Goal: Contribute content: Contribute content

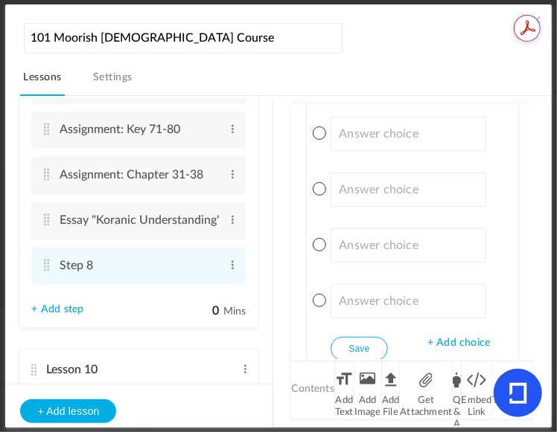
scroll to position [4330, 0]
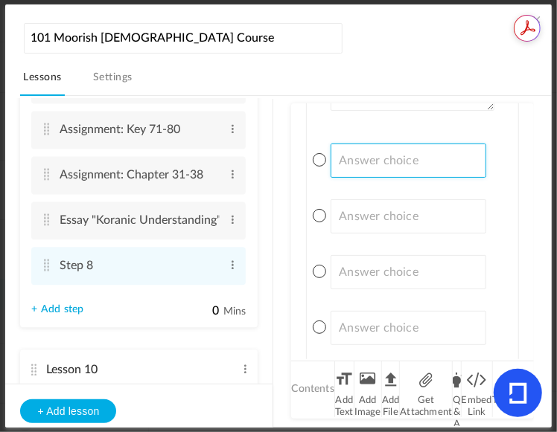
click at [435, 148] on input at bounding box center [407, 161] width 155 height 34
paste input "A) Those who live in harmony with nature"
type input "A) Those who live in harmony with nature"
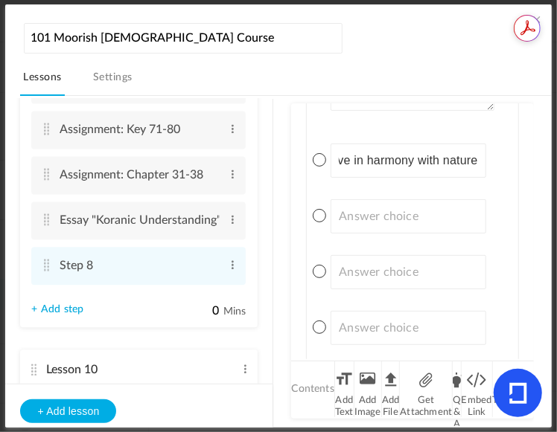
scroll to position [0, 0]
click at [400, 203] on input at bounding box center [407, 216] width 155 height 34
paste input "B) Those who were cast out of the Holy City and those who accept their teachings"
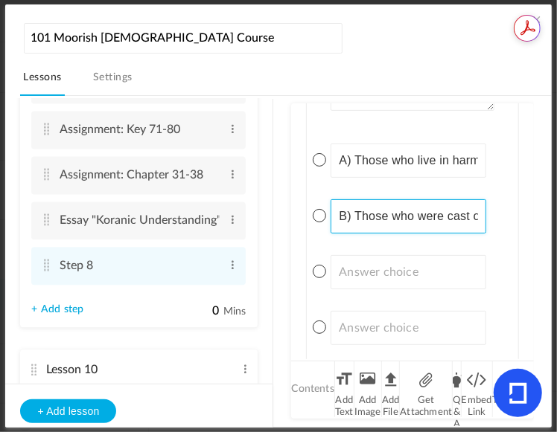
scroll to position [0, 316]
type input "B) Those who were cast out of the Holy City and those who accept their teachings"
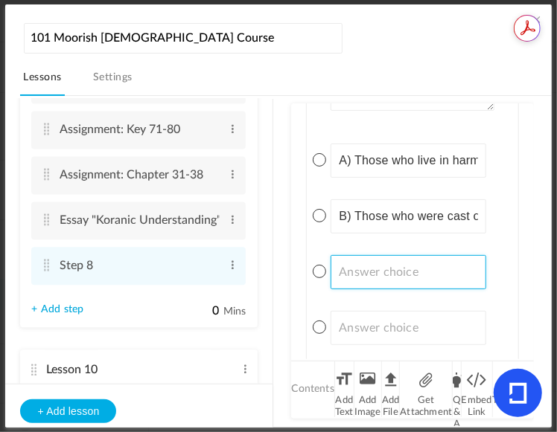
click at [454, 261] on input at bounding box center [407, 272] width 155 height 34
paste input "C) The followers of peace"
type input "C) The followers of peace"
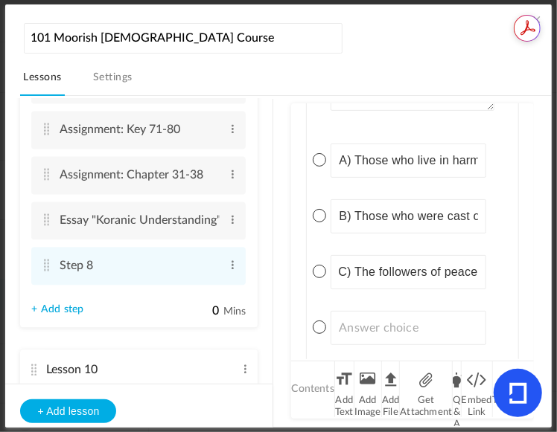
scroll to position [0, 0]
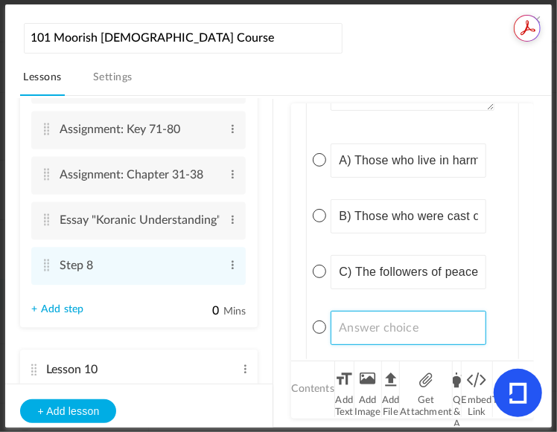
click at [371, 320] on input at bounding box center [407, 328] width 155 height 34
paste input "D) Scholars who question traditions"
type input "D) Scholars who question traditions"
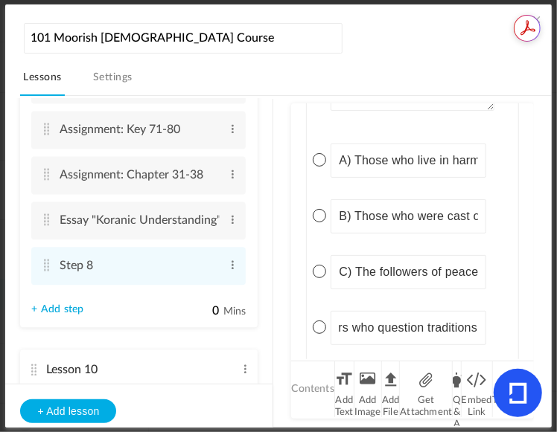
click at [317, 210] on span at bounding box center [319, 215] width 13 height 13
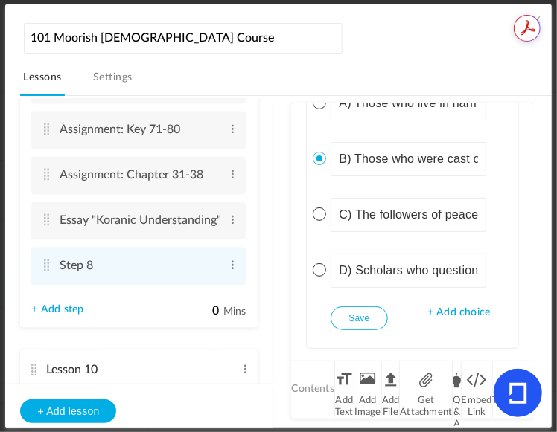
click at [374, 312] on button "Save" at bounding box center [358, 319] width 57 height 24
click at [457, 385] on li "Q & A" at bounding box center [457, 390] width 8 height 56
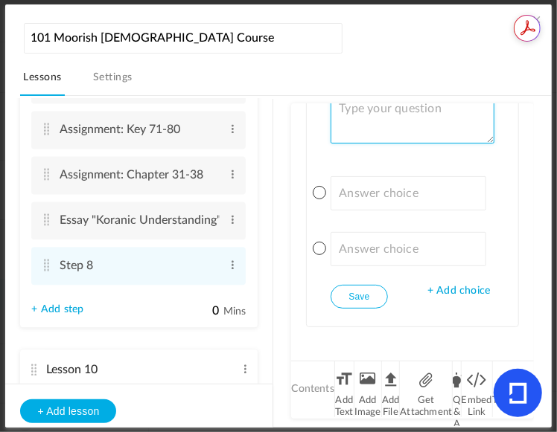
click at [461, 121] on textarea at bounding box center [411, 118] width 163 height 52
paste textarea "What is the Higher self?"
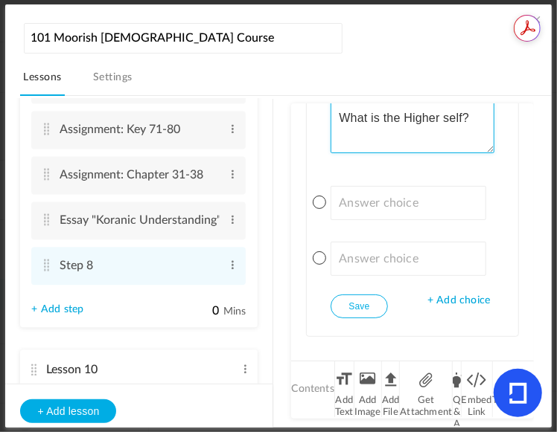
type textarea "What is the Higher self?"
click at [454, 295] on span "+ Add choice" at bounding box center [458, 301] width 63 height 13
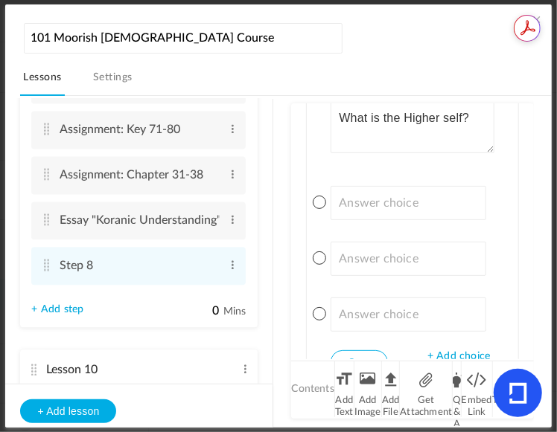
click at [434, 351] on span "+ Add choice" at bounding box center [458, 357] width 63 height 13
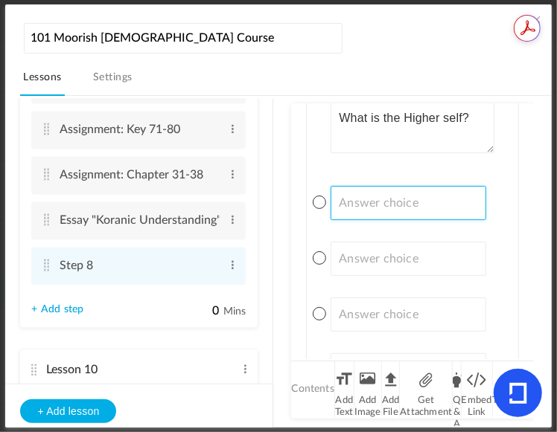
click at [473, 201] on input at bounding box center [407, 203] width 155 height 34
paste input "A) The essence of wisdom and knowledge"
type input "A) The essence of wisdom and knowledge"
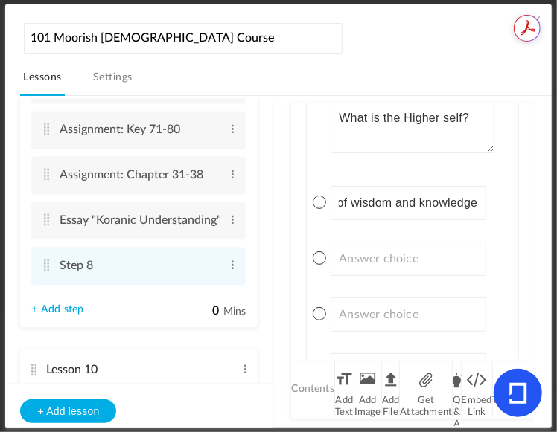
scroll to position [0, 0]
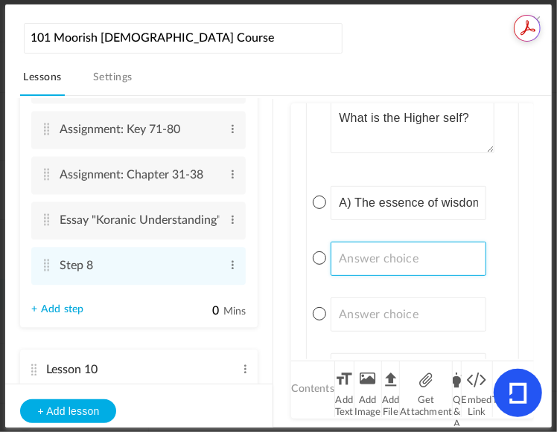
click at [397, 256] on input at bounding box center [407, 259] width 155 height 34
paste input "B) The mother of virtues and the harmonies of life, breeding Justice, [PERSON_N…"
type input "B) The mother of virtues and the harmonies of life, breeding Justice, [PERSON_N…"
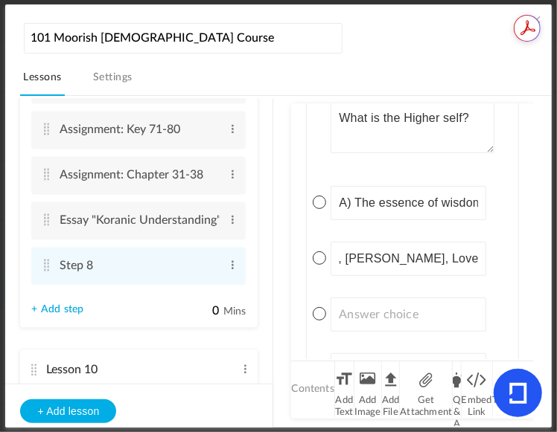
scroll to position [0, 0]
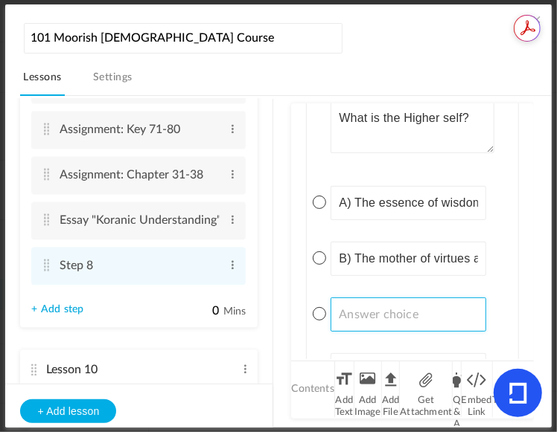
click at [447, 307] on input at bounding box center [407, 315] width 155 height 34
paste input "C) The guardian of the soul"
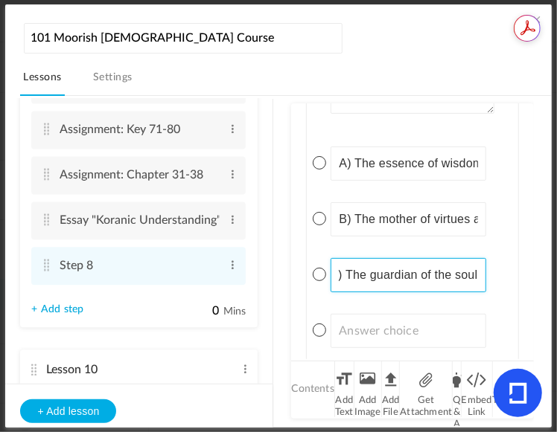
scroll to position [4825, 0]
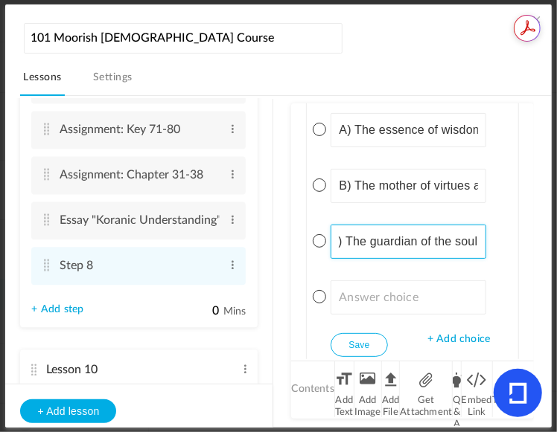
type input "C) The guardian of the soul"
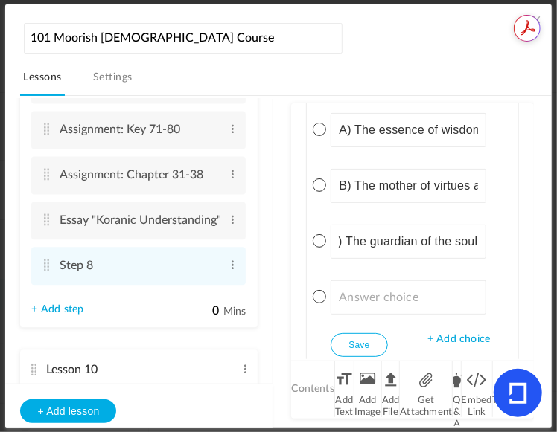
scroll to position [0, 0]
click at [447, 283] on input at bounding box center [407, 298] width 155 height 34
paste input "D) The source of all creation"
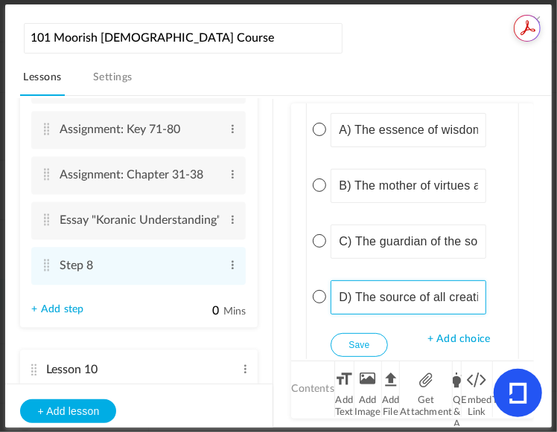
scroll to position [0, 26]
type input "D) The source of all creation"
click at [358, 334] on button "Save" at bounding box center [358, 345] width 57 height 24
click at [322, 179] on span at bounding box center [319, 185] width 13 height 13
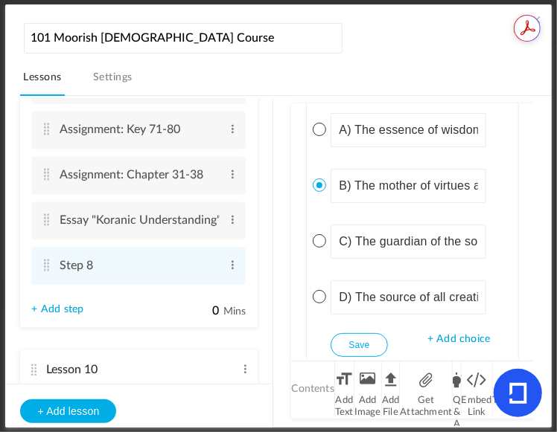
click at [355, 336] on button "Save" at bounding box center [358, 345] width 57 height 24
click at [457, 390] on li "Q & A" at bounding box center [457, 390] width 8 height 56
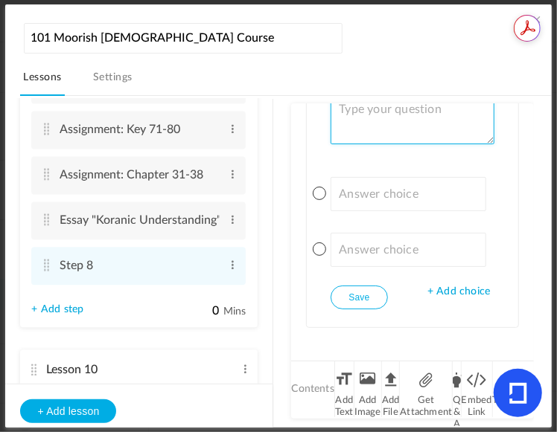
click at [415, 124] on textarea at bounding box center [411, 118] width 163 height 52
paste textarea "Can the Higher self pass away?"
type textarea "Can the Higher self pass away?"
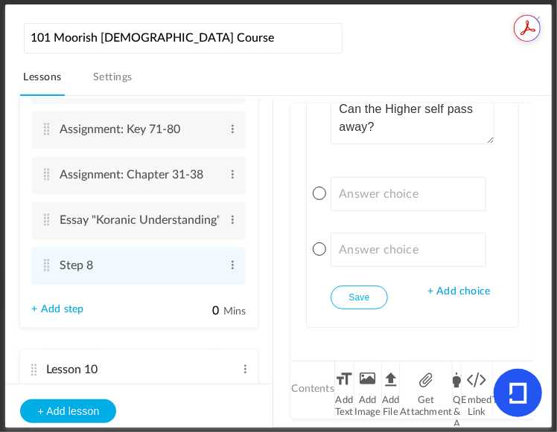
click at [464, 286] on span "+ Add choice" at bounding box center [458, 292] width 63 height 13
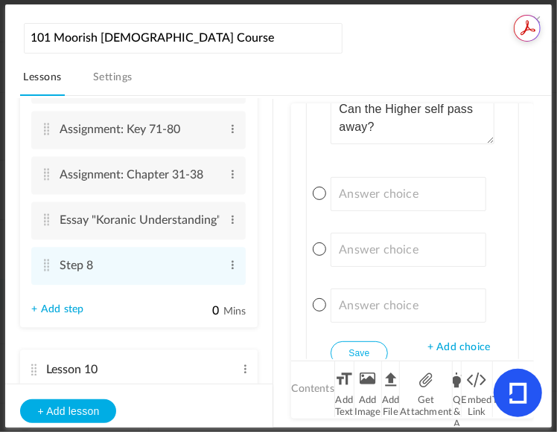
click at [464, 342] on span "+ Add choice" at bounding box center [458, 348] width 63 height 13
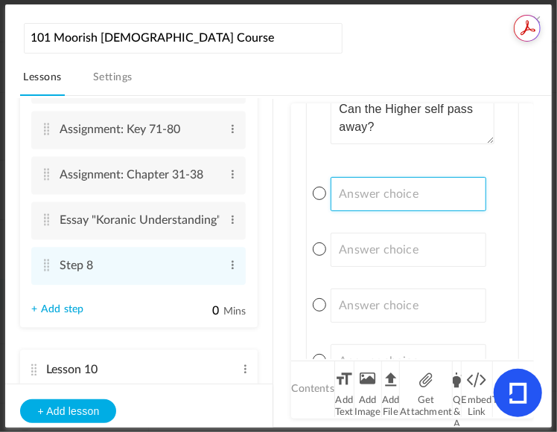
click at [408, 189] on input at bounding box center [407, 194] width 155 height 34
paste input "A) Yes, it can fade over time"
type input "A) Yes, it can fade over time"
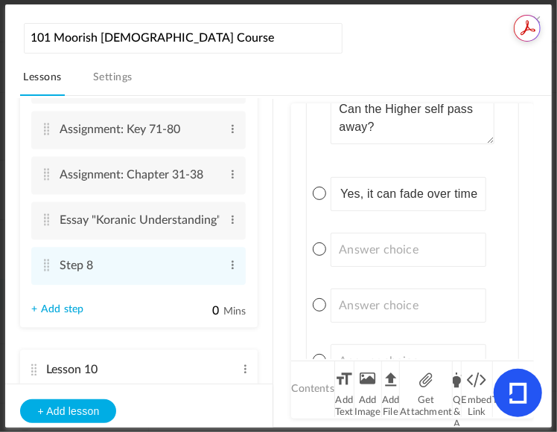
scroll to position [0, 0]
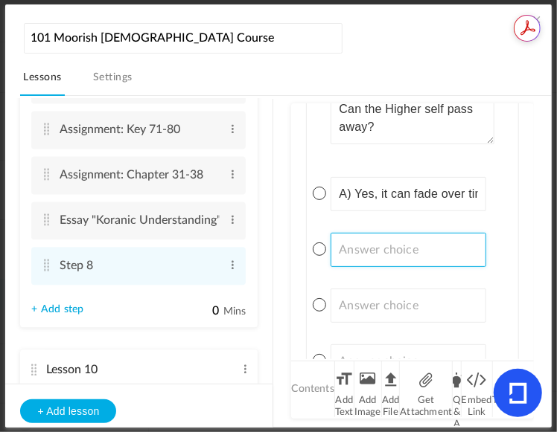
click at [406, 234] on input at bounding box center [407, 250] width 155 height 34
paste input "B) No, it is eternal"
type input "B) No, it is eternal"
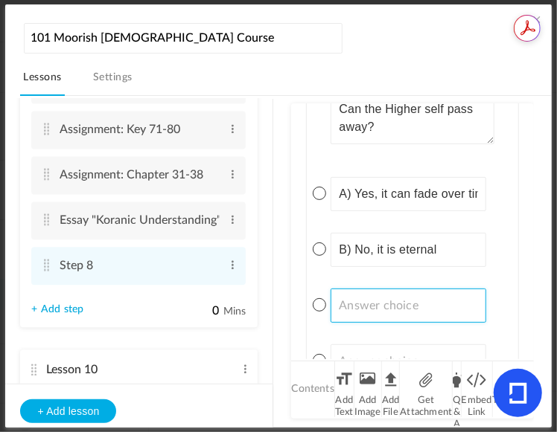
click at [408, 290] on input at bounding box center [407, 306] width 155 height 34
paste input "C) Only under certain conditions"
type input "C) Only under certain conditions"
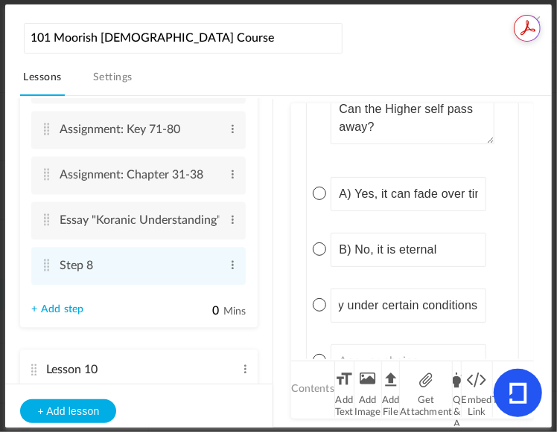
scroll to position [0, 0]
click at [428, 345] on input at bounding box center [407, 362] width 155 height 34
paste input "D) It depends on one's actions"
type input "D) It depends on one's actions"
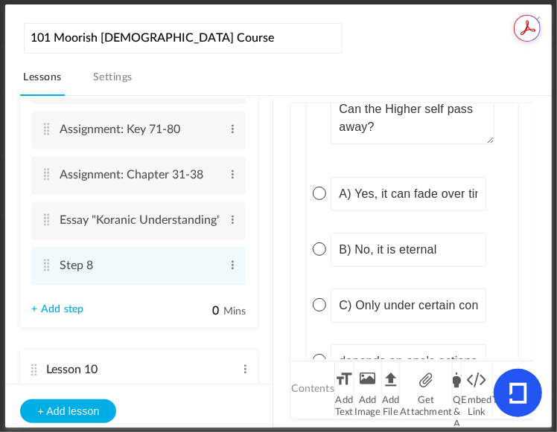
scroll to position [0, 0]
click at [323, 243] on span at bounding box center [319, 249] width 13 height 13
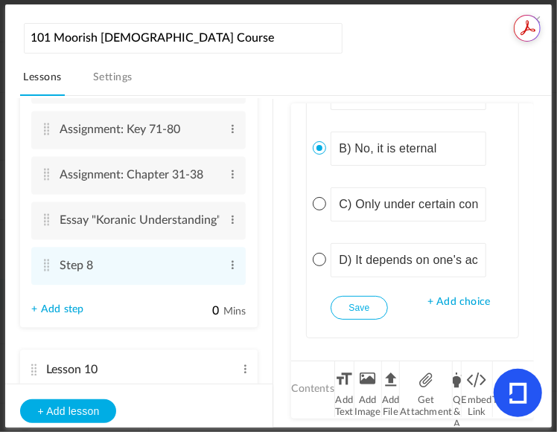
scroll to position [5337, 0]
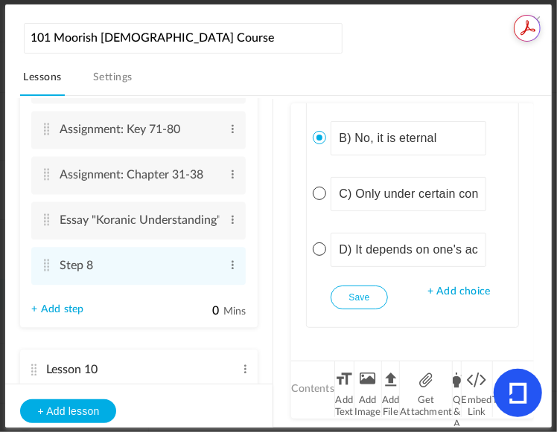
click at [344, 289] on button "Save" at bounding box center [358, 298] width 57 height 24
click at [456, 385] on li "Q & A" at bounding box center [457, 390] width 8 height 56
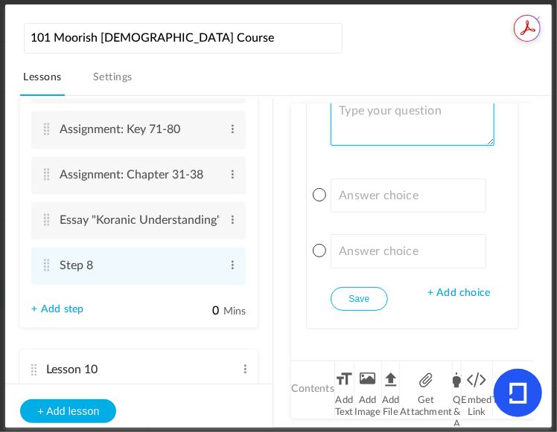
click at [437, 119] on textarea at bounding box center [411, 120] width 163 height 52
paste textarea "Why can't the Higher self pass away?"
type textarea "Why can't the Higher self pass away?"
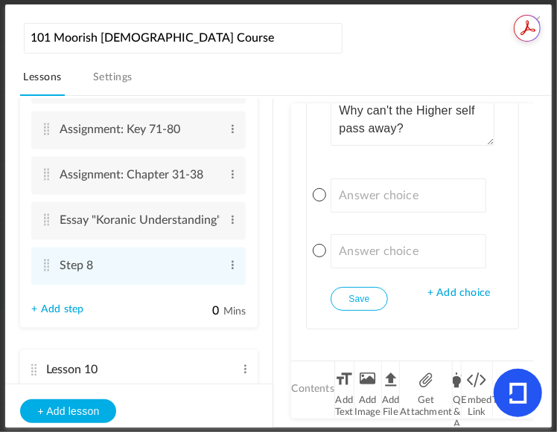
click at [453, 287] on span "+ Add choice" at bounding box center [458, 293] width 63 height 13
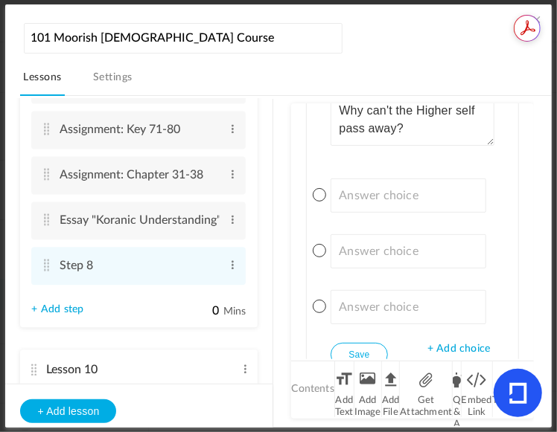
click at [451, 343] on span "+ Add choice" at bounding box center [458, 349] width 63 height 13
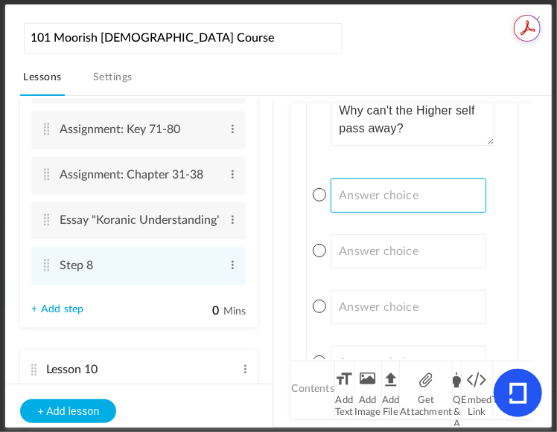
click at [392, 195] on input at bounding box center [407, 196] width 155 height 34
paste input "A) Because it is immortal"
type input "A) Because it is immortal"
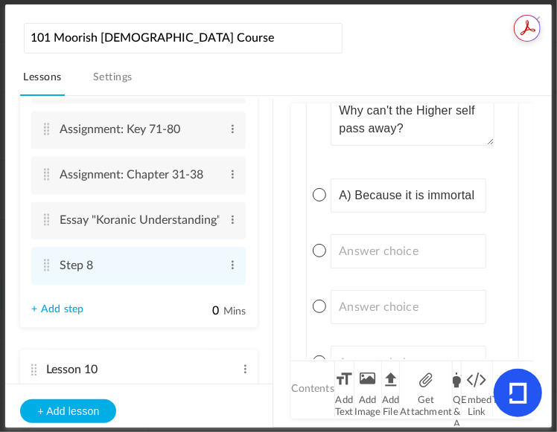
scroll to position [0, 0]
click at [452, 253] on input at bounding box center [407, 251] width 155 height 34
paste input "B) Because it is connected to the universe"
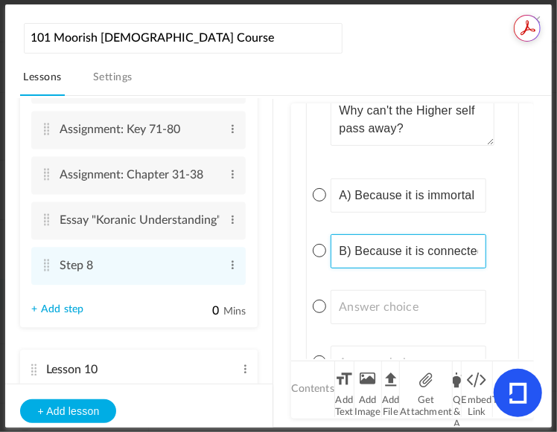
scroll to position [0, 98]
type input "B) Because it is connected to the universe"
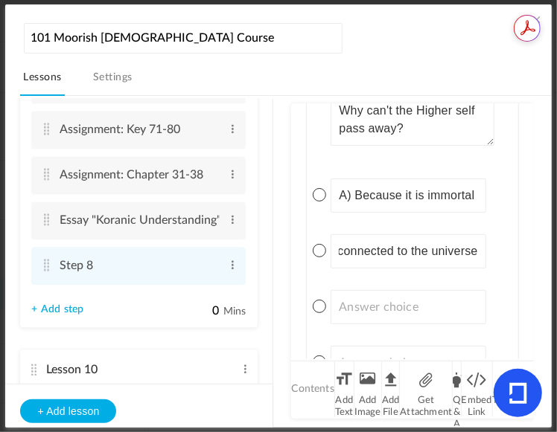
scroll to position [0, 0]
click at [410, 297] on input at bounding box center [407, 307] width 155 height 34
paste input "C) Because it is [DEMOGRAPHIC_DATA] in Man"
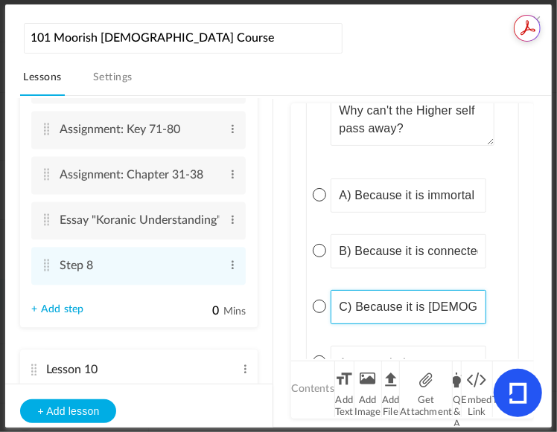
scroll to position [0, 39]
type input "C) Because it is [DEMOGRAPHIC_DATA] in Man"
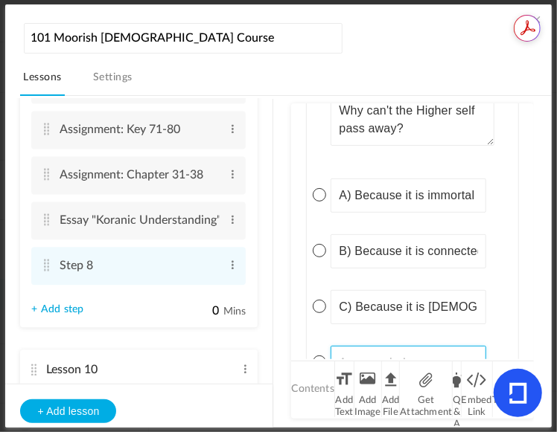
click at [380, 351] on input at bounding box center [407, 363] width 155 height 34
paste input "D) Because it transcends life and death"
type input "D) Because it transcends life and death"
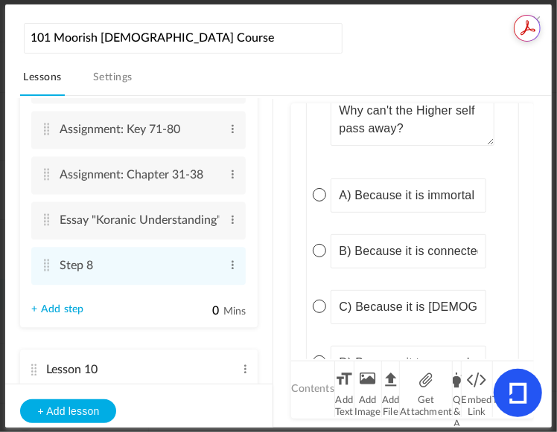
click at [322, 300] on span at bounding box center [319, 306] width 13 height 13
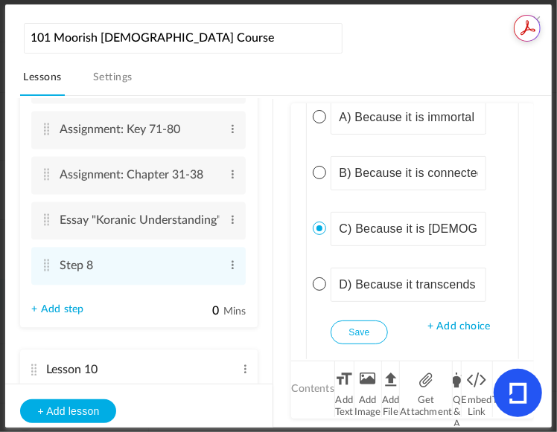
scroll to position [5801, 0]
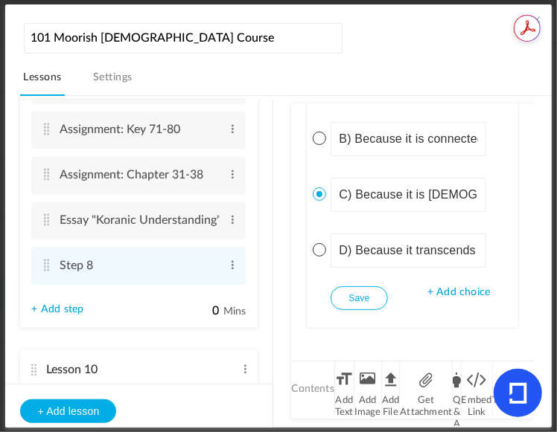
click at [367, 293] on button "Save" at bounding box center [358, 299] width 57 height 24
click at [457, 386] on li "Q & A" at bounding box center [457, 390] width 8 height 56
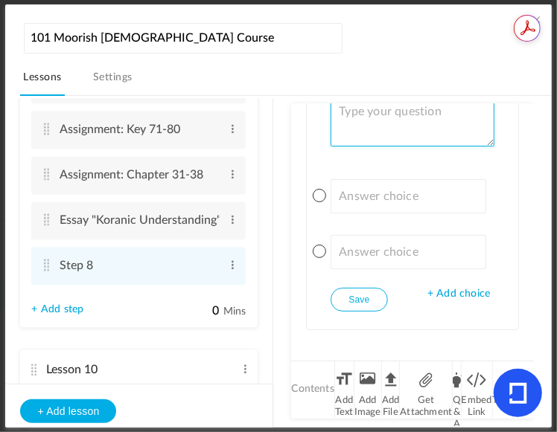
click at [376, 127] on textarea at bounding box center [411, 121] width 163 height 52
paste textarea "What does the Lower self breed?"
type textarea "What does the Lower self breed?"
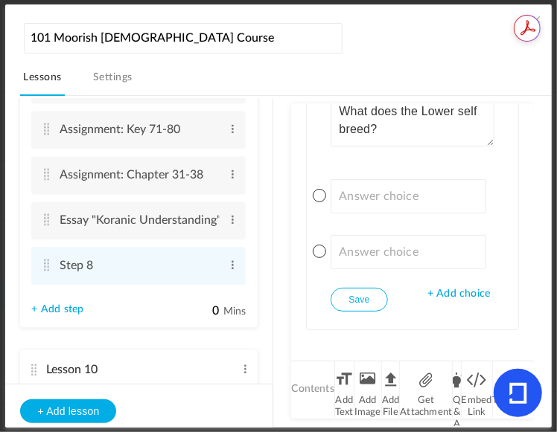
click at [461, 288] on span "+ Add choice" at bounding box center [458, 294] width 63 height 13
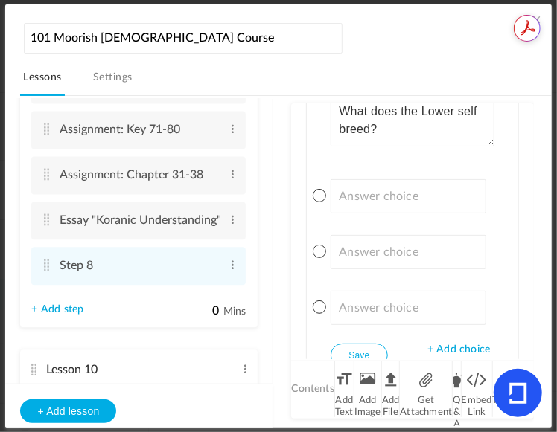
click at [459, 344] on span "+ Add choice" at bounding box center [458, 350] width 63 height 13
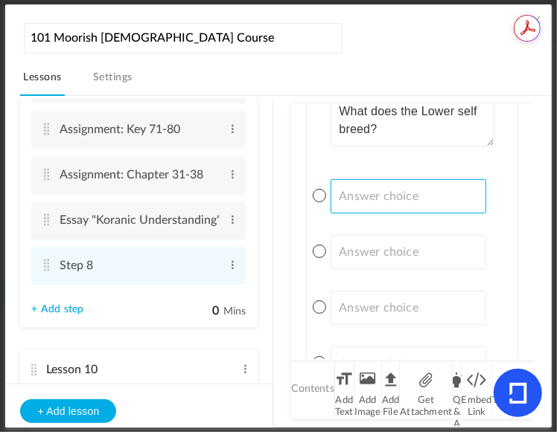
click at [418, 192] on input at bounding box center [407, 196] width 155 height 34
paste input "A) Peace and harmony"
type input "A) Peace and harmony"
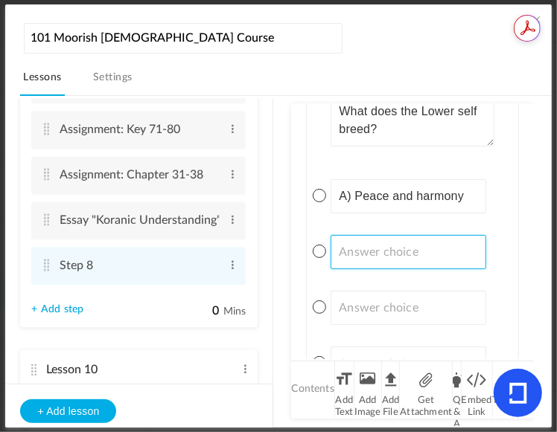
click at [420, 237] on input at bounding box center [407, 252] width 155 height 34
paste input "B) [PERSON_NAME], slander, lewdness, murders, theft, and everything that [PERSO…"
type input "B) [PERSON_NAME], slander, lewdness, murders, theft, and everything that [PERSO…"
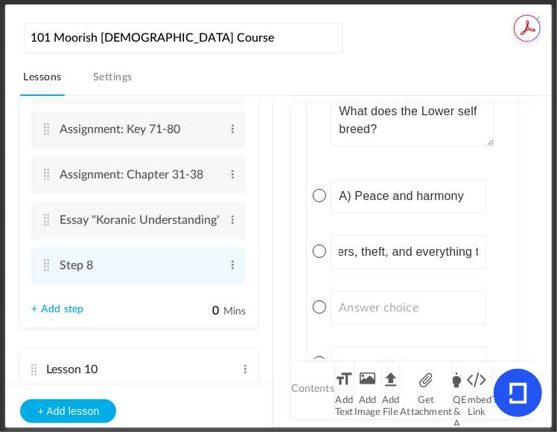
scroll to position [0, 0]
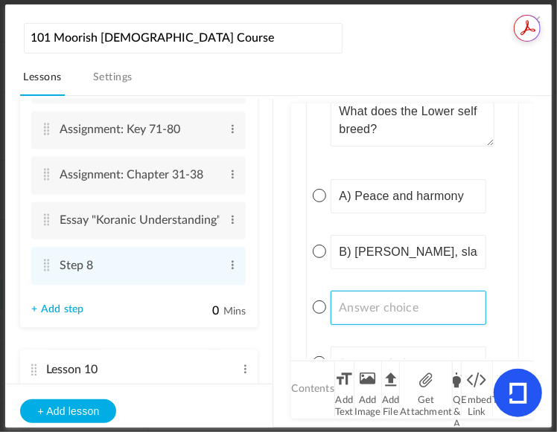
click at [401, 302] on input at bounding box center [407, 308] width 155 height 34
paste input "C) Knowledge and wisdom"
type input "C) Knowledge and wisdom"
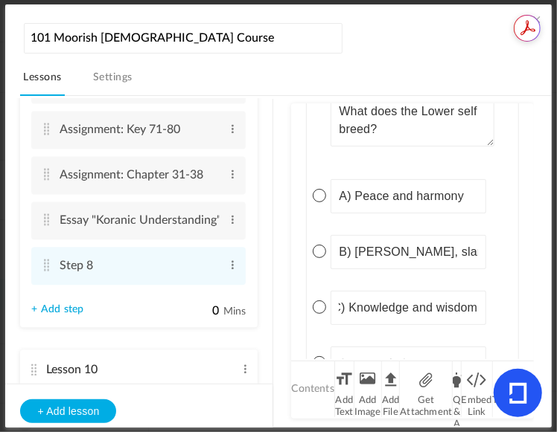
scroll to position [0, 0]
click at [450, 347] on input at bounding box center [407, 364] width 155 height 34
paste input "D) Compassion and understanding"
type input "D) Compassion and understanding"
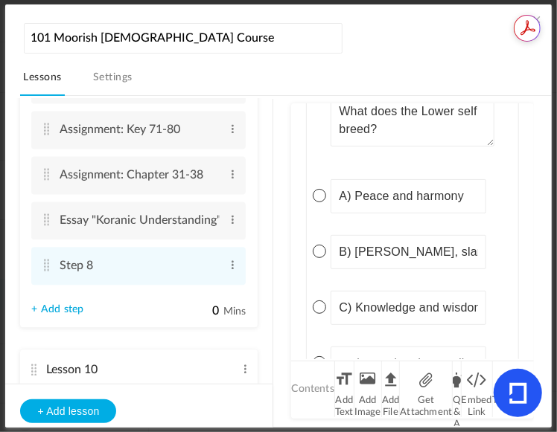
scroll to position [0, 0]
click at [317, 245] on span at bounding box center [319, 251] width 13 height 13
click at [456, 383] on li "Q & A" at bounding box center [457, 390] width 8 height 56
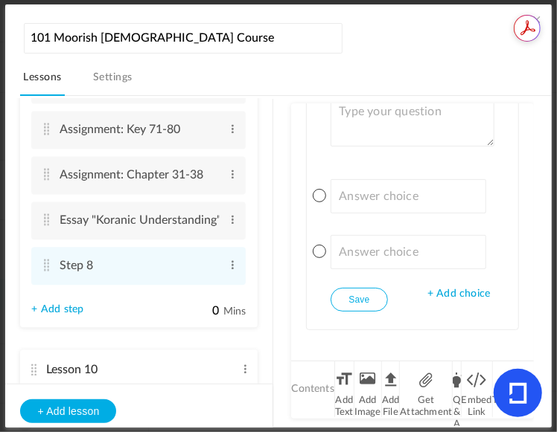
click at [470, 288] on span "+ Add choice" at bounding box center [458, 294] width 63 height 13
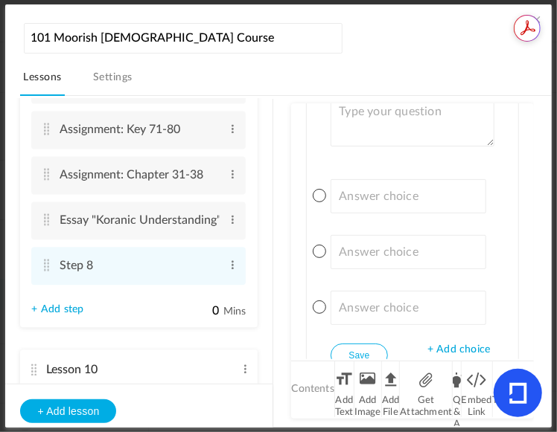
click at [461, 344] on span "+ Add choice" at bounding box center [458, 350] width 63 height 13
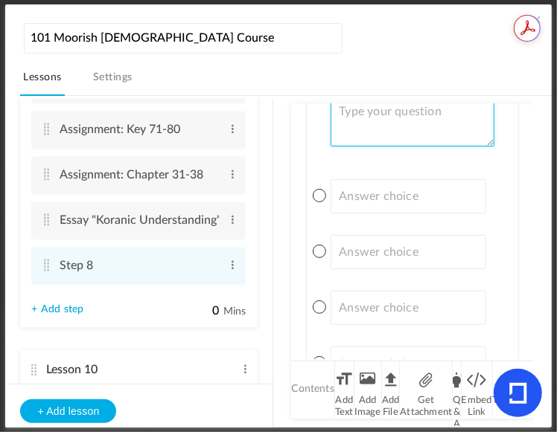
click at [392, 128] on textarea at bounding box center [411, 121] width 163 height 52
paste textarea "What did the Higher self say to the Lower self when He met him?"
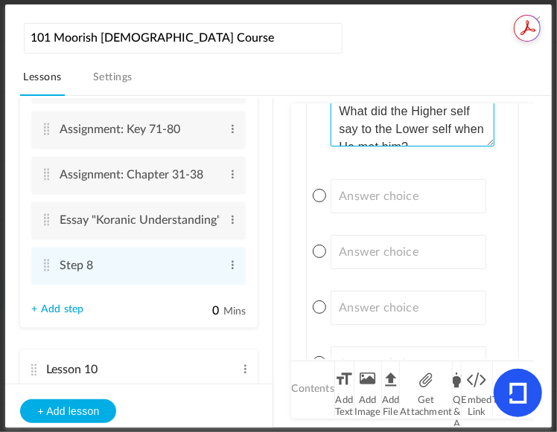
scroll to position [8, 0]
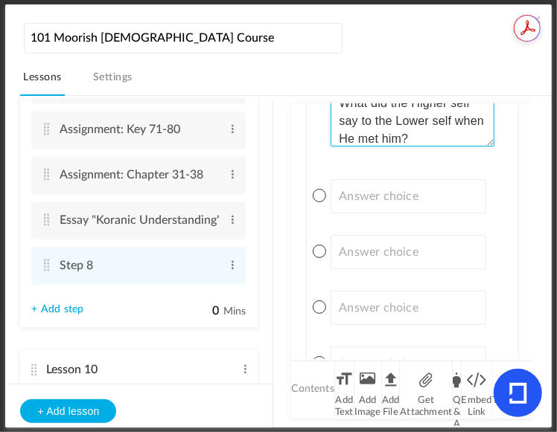
type textarea "What did the Higher self say to the Lower self when He met him?"
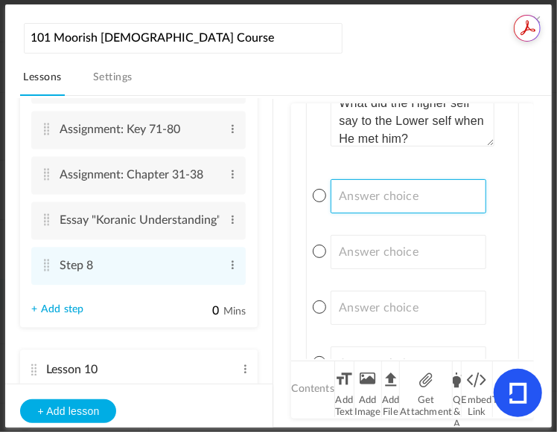
click at [378, 191] on input at bounding box center [407, 196] width 155 height 34
paste input "A) "Why do you spread darkness?""
type input "A) "Why do you spread darkness?""
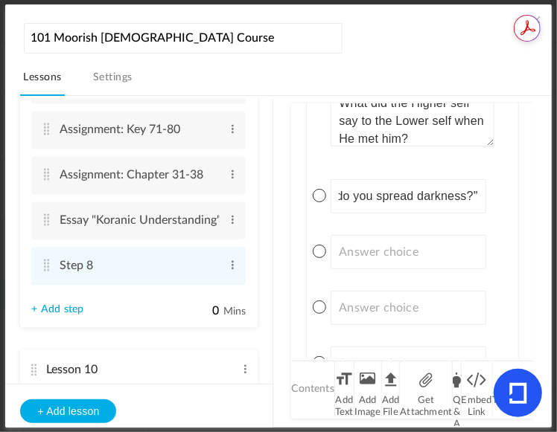
scroll to position [0, 0]
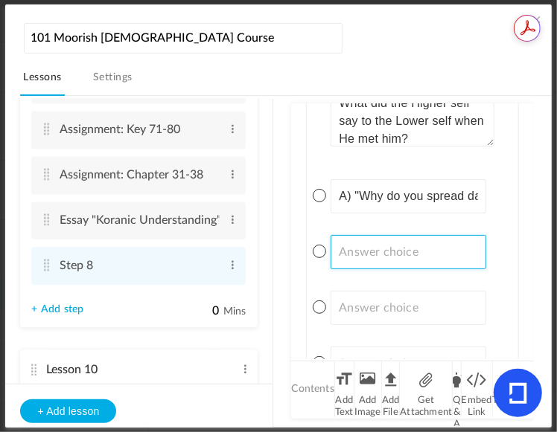
click at [399, 240] on input at bounding box center [407, 252] width 155 height 34
paste input "B) "Where are you going, [DEMOGRAPHIC_DATA]?""
type input "B) "Where are you going, [DEMOGRAPHIC_DATA]?""
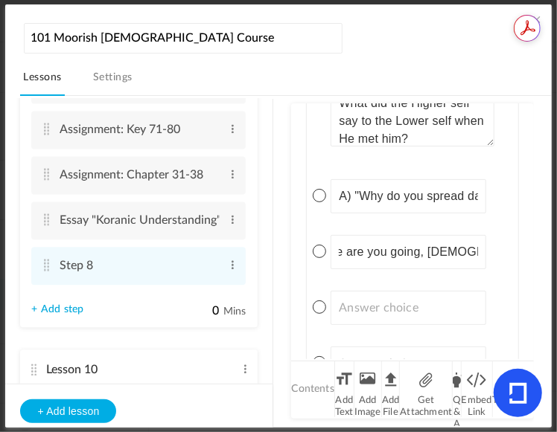
scroll to position [0, 0]
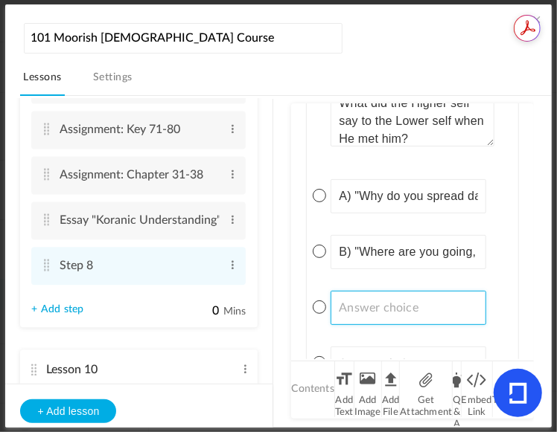
click at [440, 291] on input at bounding box center [407, 308] width 155 height 34
paste input "C) "Repent and find peace.""
type input "C) "Repent and find peace.""
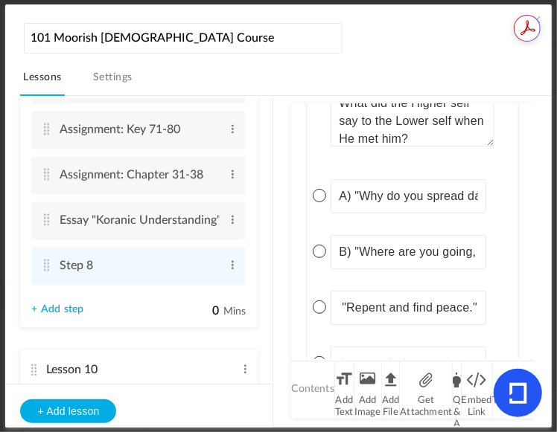
scroll to position [0, 0]
click at [422, 350] on input at bounding box center [407, 364] width 155 height 34
paste input "D) "Embrace the light.""
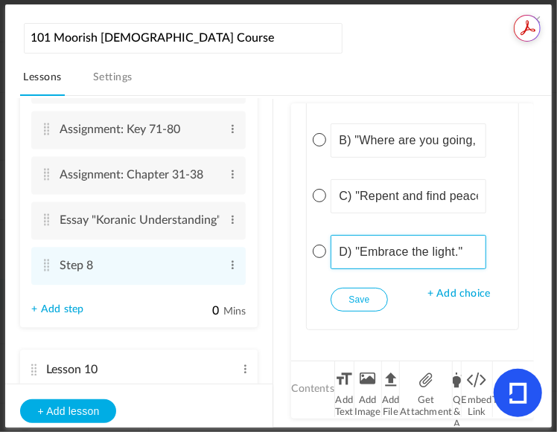
type input "D) "Embrace the light.""
click at [317, 133] on span at bounding box center [319, 139] width 13 height 13
click at [364, 293] on button "Save" at bounding box center [358, 300] width 57 height 24
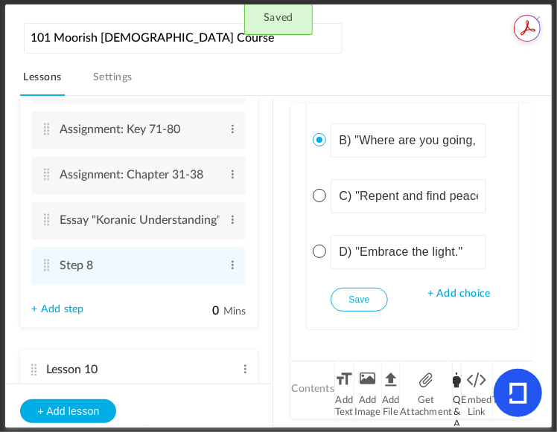
click at [457, 396] on li "Q & A" at bounding box center [457, 390] width 8 height 56
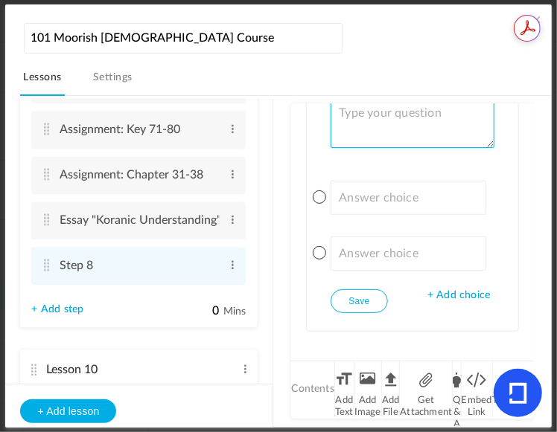
click at [350, 107] on textarea at bounding box center [411, 122] width 163 height 52
paste textarea "What was the answer that the Lower self gave to the Higher self?"
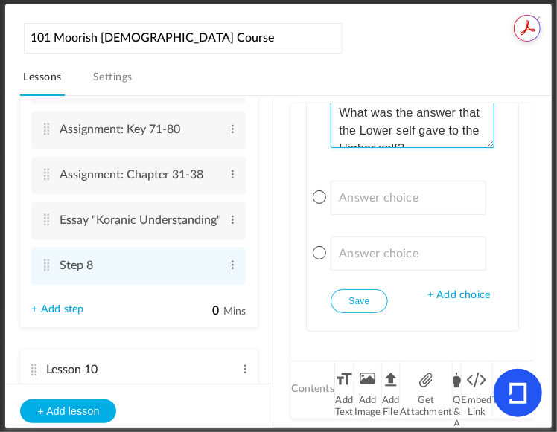
scroll to position [7, 0]
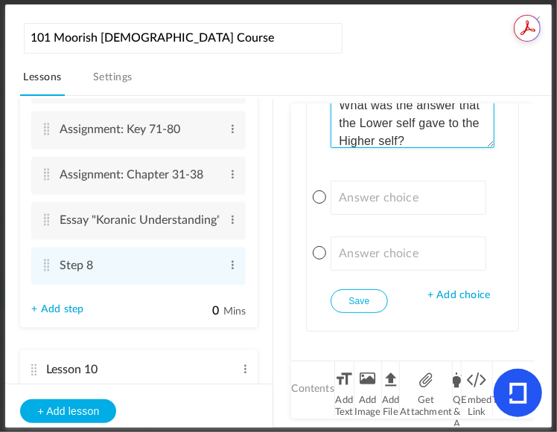
type textarea "What was the answer that the Lower self gave to the Higher self?"
click at [471, 290] on span "+ Add choice" at bounding box center [458, 296] width 63 height 13
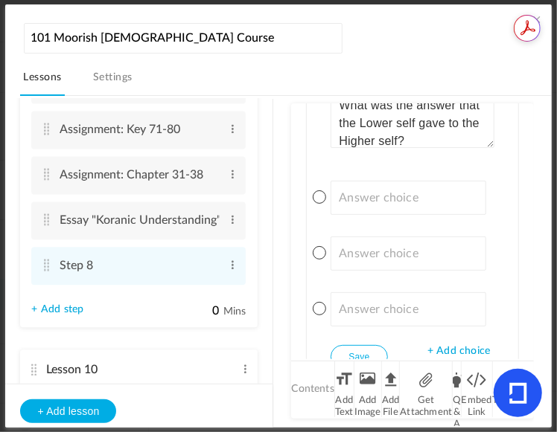
click at [457, 345] on span "+ Add choice" at bounding box center [458, 351] width 63 height 13
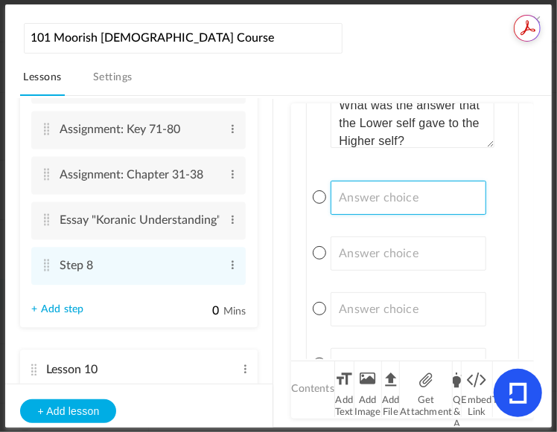
click at [429, 191] on input at bounding box center [407, 198] width 155 height 34
paste input "A) "I seek redemption.""
type input "A) "I seek redemption.""
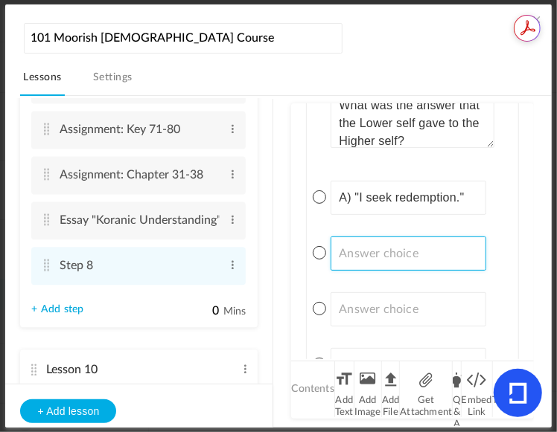
click at [447, 240] on input at bounding box center [407, 254] width 155 height 34
paste input "B) "I am lost.""
type input "B) "I am lost.""
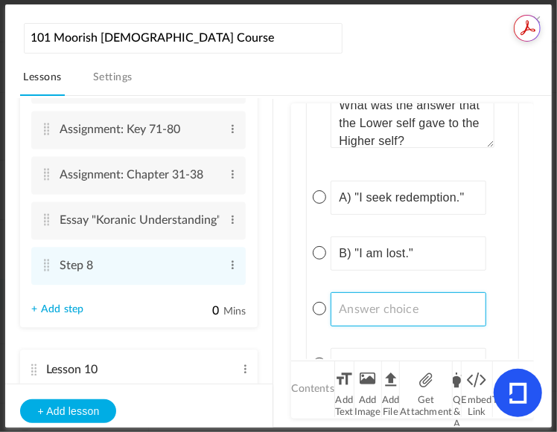
click at [440, 298] on input at bounding box center [407, 310] width 155 height 34
paste input "C) "I am going to and fro the earth seeking whom I may devour.""
type input "C) "I am going to and fro the earth seeking whom I may devour.""
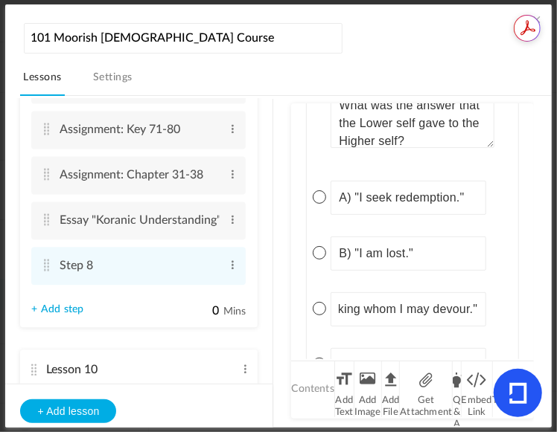
scroll to position [0, 0]
click at [441, 348] on input at bounding box center [407, 365] width 155 height 34
paste input "D) "I will follow your path.""
type input "D) "I will follow your path.""
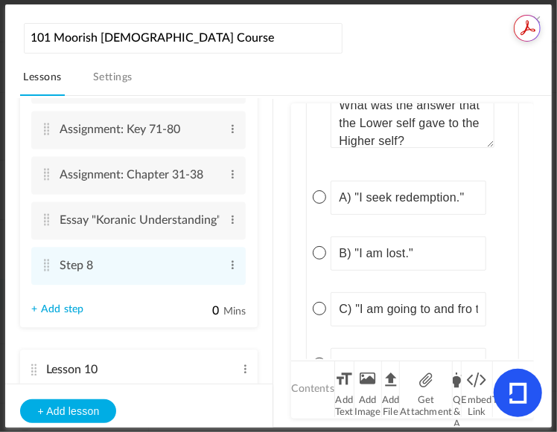
scroll to position [0, 0]
click at [322, 302] on span at bounding box center [319, 308] width 13 height 13
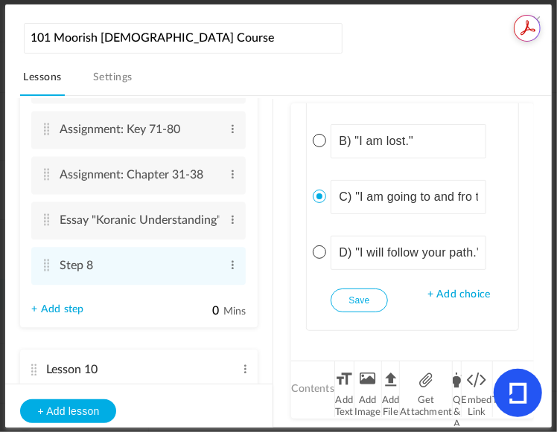
click at [372, 290] on button "Save" at bounding box center [358, 301] width 57 height 24
click at [457, 393] on li "Q & A" at bounding box center [457, 390] width 8 height 56
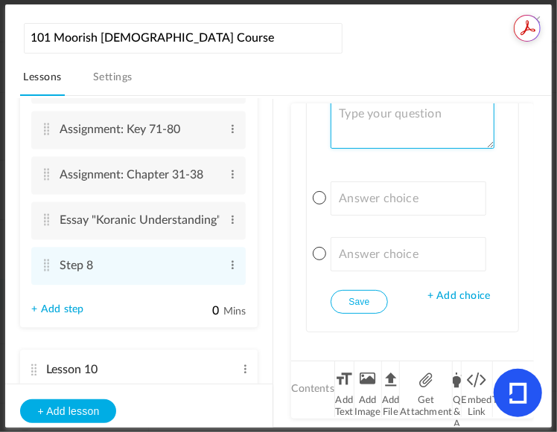
click at [432, 121] on textarea at bounding box center [411, 123] width 163 height 52
paste textarea "Has the Lower-self finished his task of devouring?"
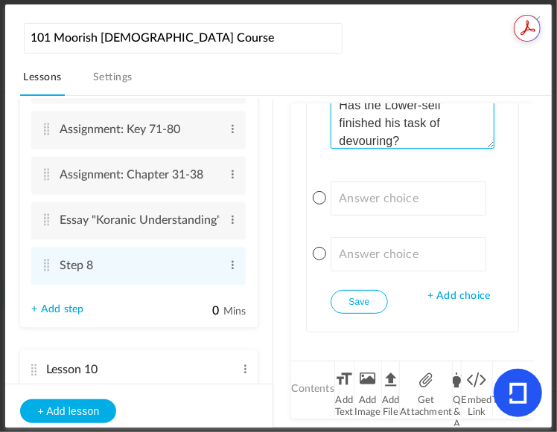
type textarea "Has the Lower-self finished his task of devouring?"
click at [457, 290] on span "+ Add choice" at bounding box center [458, 296] width 63 height 13
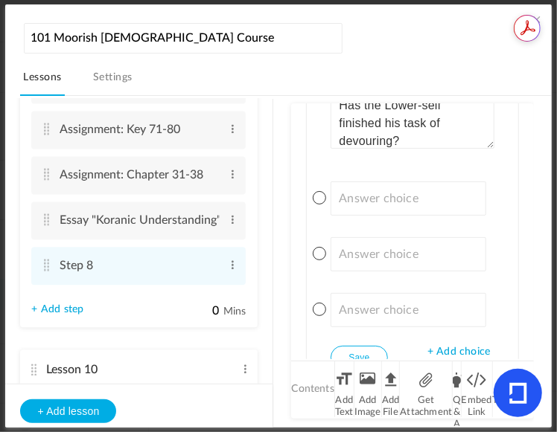
click at [447, 346] on span "+ Add choice" at bounding box center [458, 352] width 63 height 13
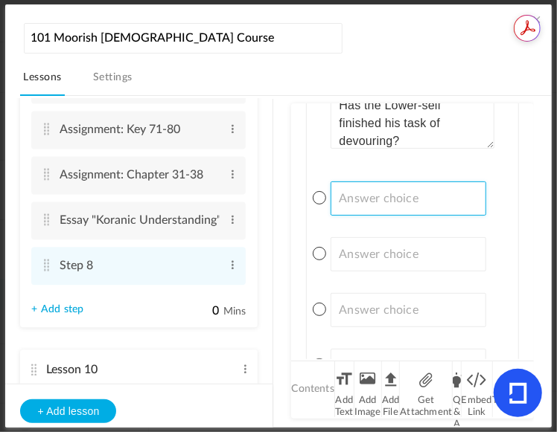
click at [400, 189] on input at bounding box center [407, 199] width 155 height 34
paste input "A) No, it is still ongoing"
type input "A) No, it is still ongoing"
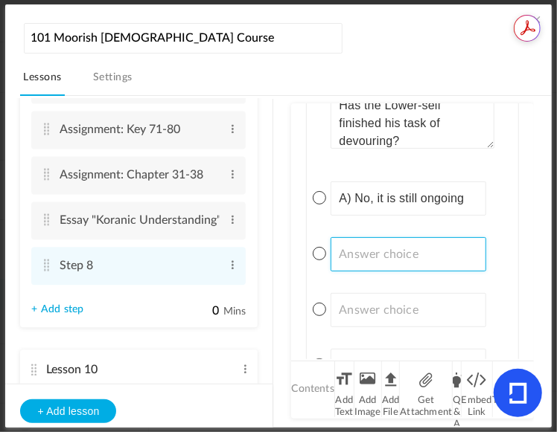
click at [449, 240] on input at bounding box center [407, 254] width 155 height 34
paste input "B) Yes"
type input "B) Yes"
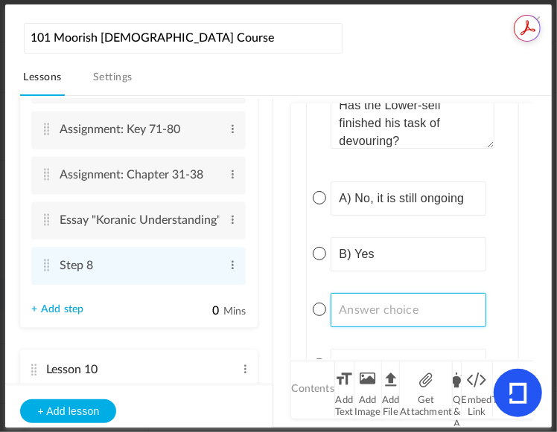
click at [425, 293] on input at bounding box center [407, 310] width 155 height 34
paste input "D) It is yet to be determined"
type input "D) It is yet to be determined"
drag, startPoint x: 380, startPoint y: 297, endPoint x: 293, endPoint y: 293, distance: 86.5
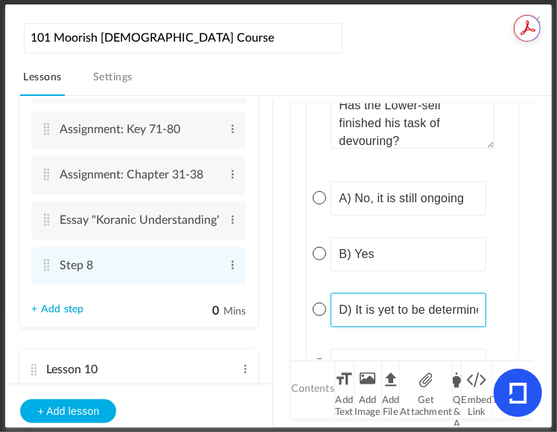
click at [293, 293] on div "Q & A Single Select Single Select Multi Select True or False Paragraph Answer W…" at bounding box center [412, 231] width 242 height 256
click at [337, 294] on input "D) It is yet to be determined" at bounding box center [407, 310] width 155 height 34
drag, startPoint x: 336, startPoint y: 297, endPoint x: 624, endPoint y: 307, distance: 288.2
click at [556, 307] on html "U The Moorish [DEMOGRAPHIC_DATA] Therocratic Institute. MITI View all No result…" at bounding box center [278, 216] width 557 height 432
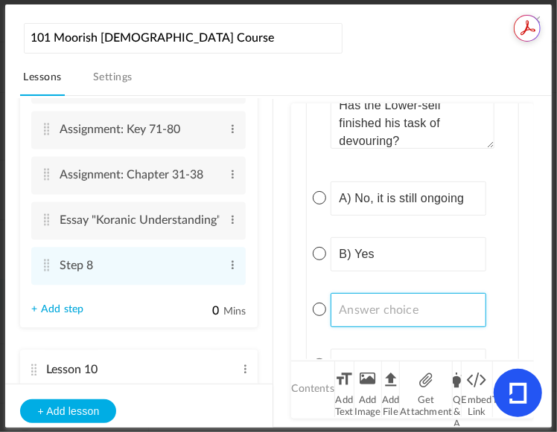
scroll to position [0, 0]
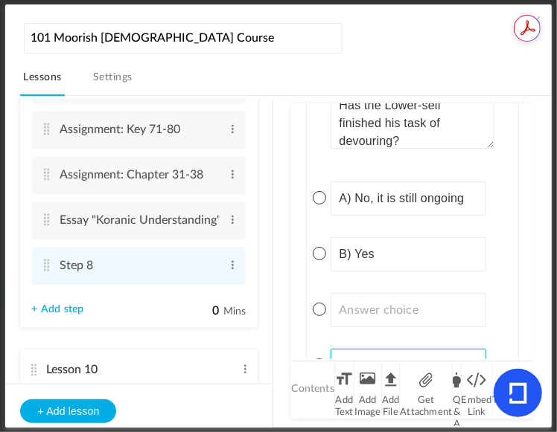
click at [374, 349] on input at bounding box center [407, 366] width 155 height 34
paste input "D) It is yet to be determined"
type input "D) It is yet to be determined"
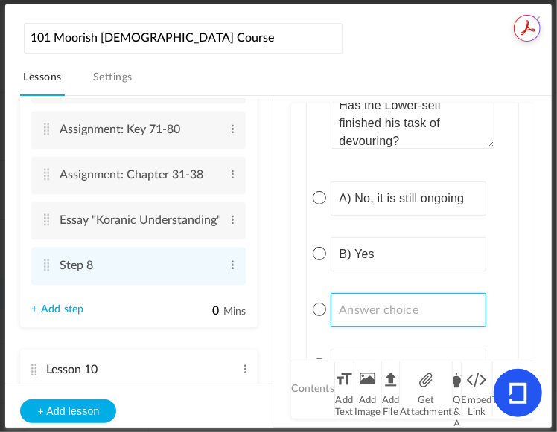
click at [429, 301] on input at bounding box center [407, 310] width 155 height 34
paste input "C) It depends on individual choices"
type input "C) It depends on individual choices"
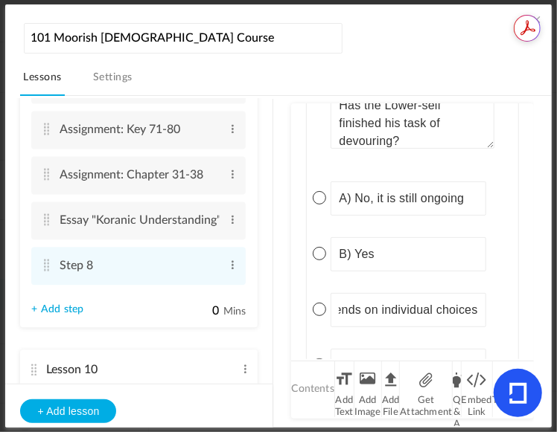
scroll to position [0, 0]
click at [322, 247] on span at bounding box center [319, 253] width 13 height 13
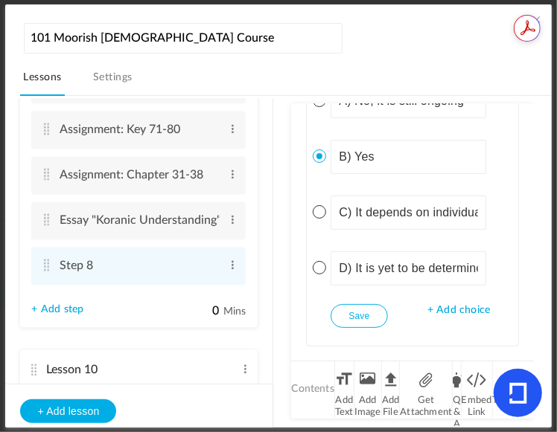
scroll to position [7656, 0]
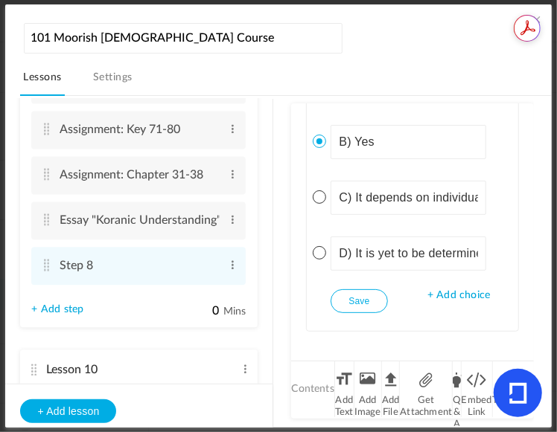
drag, startPoint x: 356, startPoint y: 291, endPoint x: 371, endPoint y: 308, distance: 22.7
click at [356, 291] on button "Save" at bounding box center [358, 302] width 57 height 24
click at [455, 392] on li "Q & A" at bounding box center [457, 390] width 8 height 56
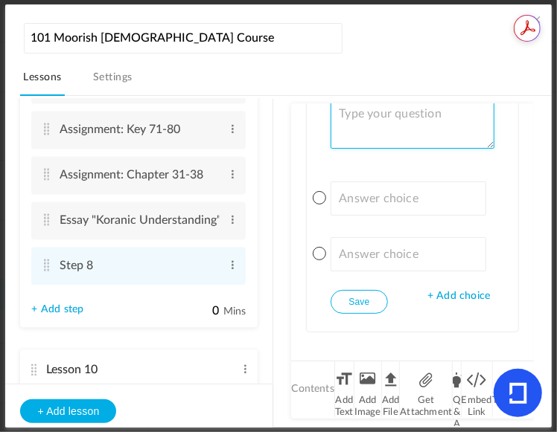
click at [432, 126] on textarea at bounding box center [411, 123] width 163 height 52
paste textarea "When was his time declared out?"
type textarea "When was his time declared out?"
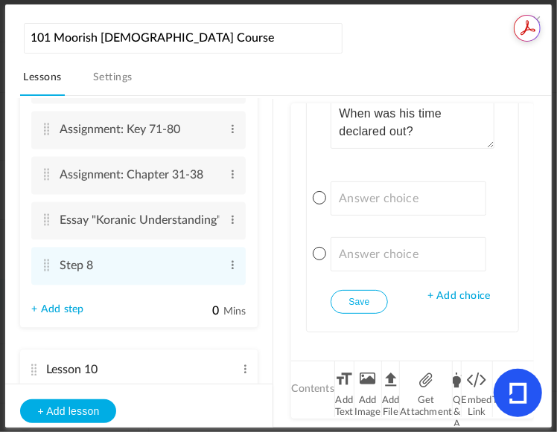
click at [448, 290] on span "+ Add choice" at bounding box center [458, 296] width 63 height 13
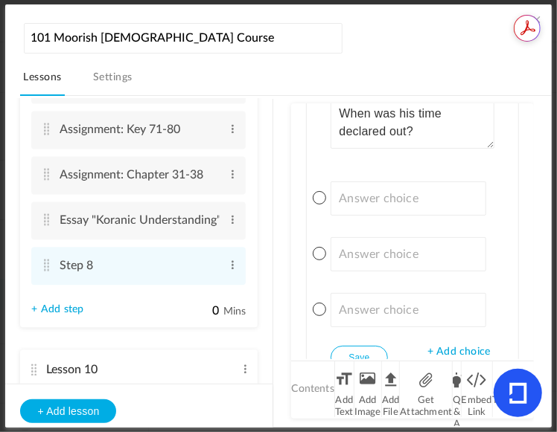
click at [456, 346] on span "+ Add choice" at bounding box center [458, 352] width 63 height 13
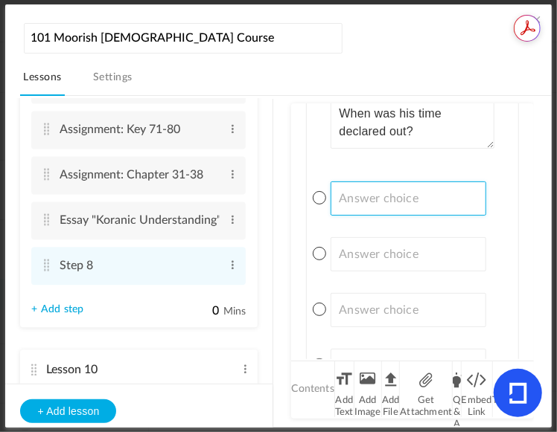
click at [447, 182] on input at bounding box center [407, 199] width 155 height 34
paste input "A) When he was created"
type input "A) When he was created"
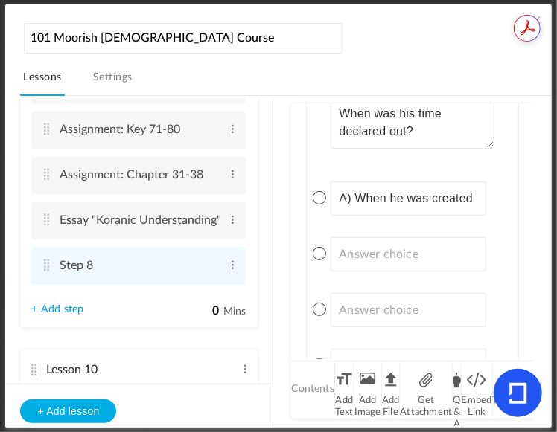
scroll to position [0, 0]
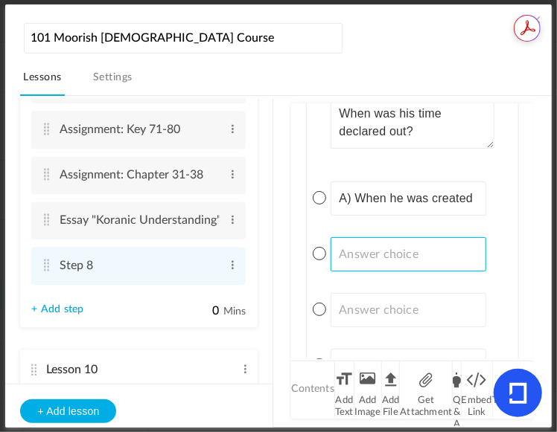
click at [460, 247] on input at bounding box center [407, 254] width 155 height 34
paste input "B) When he tempted Eve"
type input "B) When he tempted Eve"
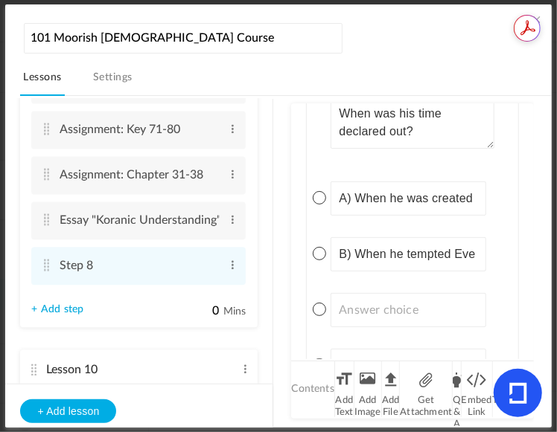
scroll to position [0, 0]
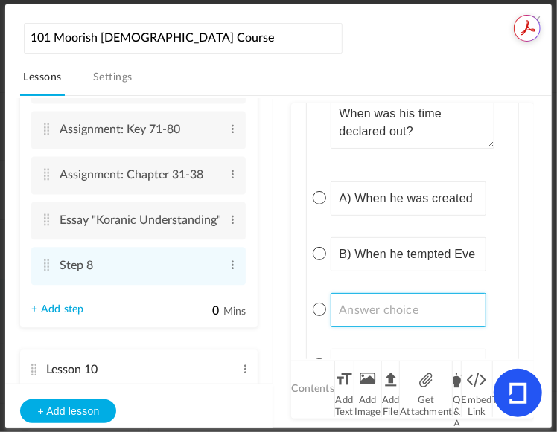
click at [364, 293] on input at bounding box center [407, 310] width 155 height 34
paste input "C) When he nailed [PERSON_NAME] on the cross"
type input "C) When he nailed [PERSON_NAME] on the cross"
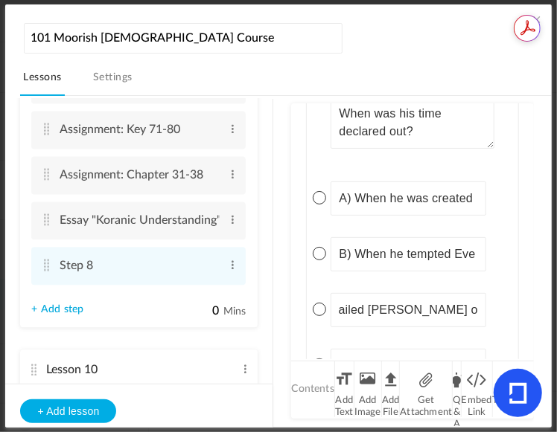
scroll to position [0, 0]
click at [383, 349] on input at bounding box center [407, 366] width 155 height 34
paste input "D) When he was defeated by the angels"
type input "D) When he was defeated by the angels"
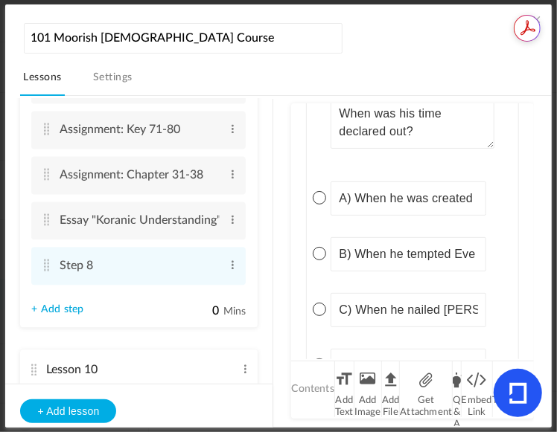
scroll to position [0, 0]
click at [323, 303] on span at bounding box center [319, 309] width 13 height 13
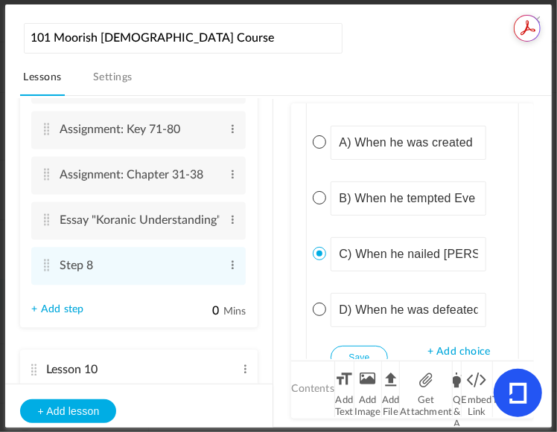
scroll to position [8120, 0]
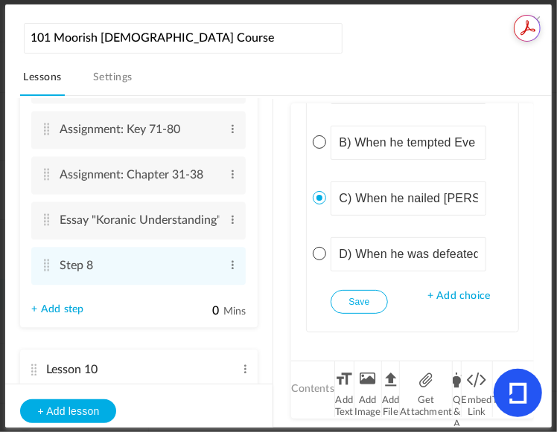
click at [363, 293] on button "Save" at bounding box center [358, 302] width 57 height 24
click at [456, 389] on li "Q & A" at bounding box center [457, 390] width 8 height 56
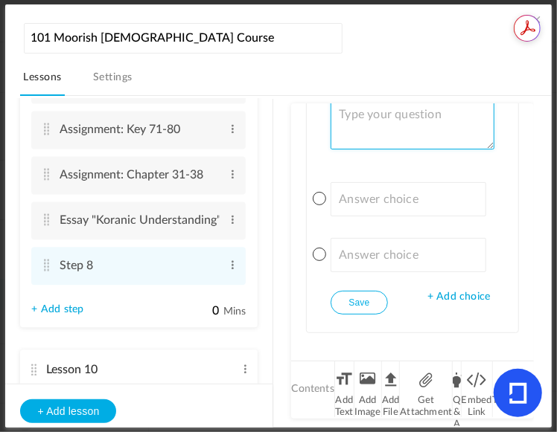
click at [404, 124] on textarea at bounding box center [411, 124] width 163 height 52
paste textarea "What are the last words [PERSON_NAME] uttered?"
type textarea "What are the last words [PERSON_NAME] uttered?"
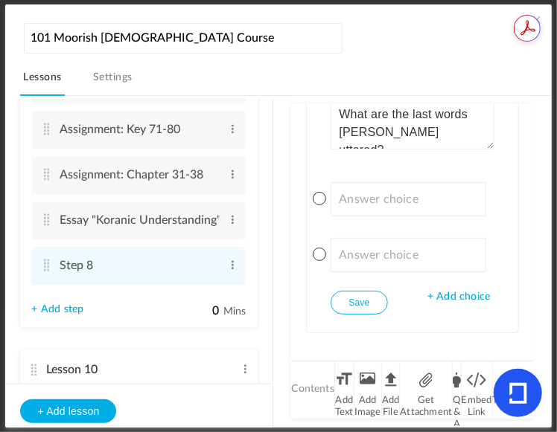
click at [444, 291] on span "+ Add choice" at bounding box center [458, 297] width 63 height 13
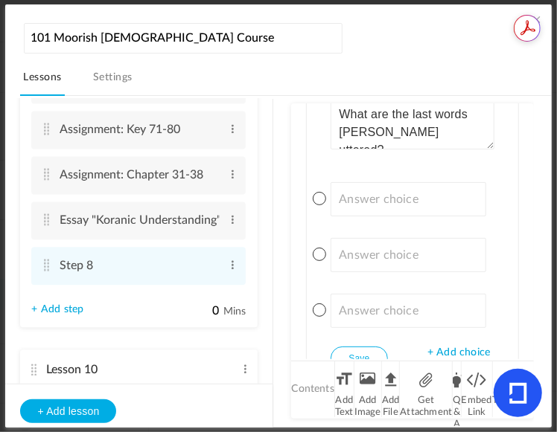
click at [455, 347] on span "+ Add choice" at bounding box center [458, 353] width 63 height 13
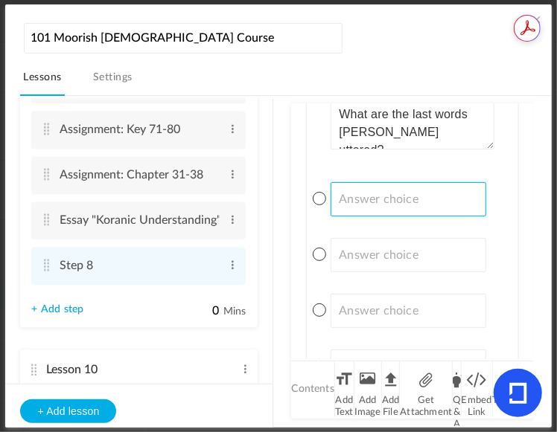
click at [394, 191] on input at bounding box center [407, 199] width 155 height 34
paste input "A) "Peace be with you.""
type input "A) "Peace be with you.""
